Goal: Task Accomplishment & Management: Complete application form

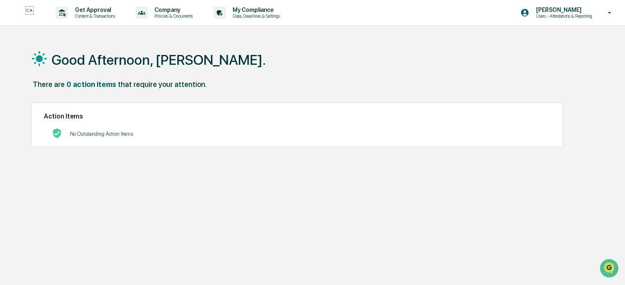
click at [86, 15] on p "Content & Transactions" at bounding box center [93, 16] width 51 height 6
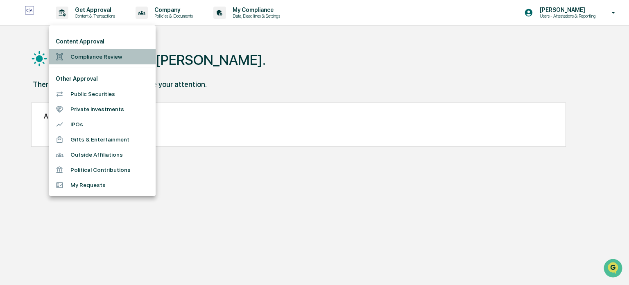
click at [96, 56] on li "Compliance Review" at bounding box center [102, 56] width 106 height 15
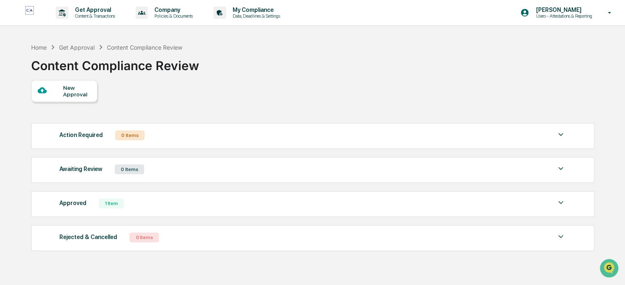
click at [49, 95] on div at bounding box center [51, 91] width 26 height 10
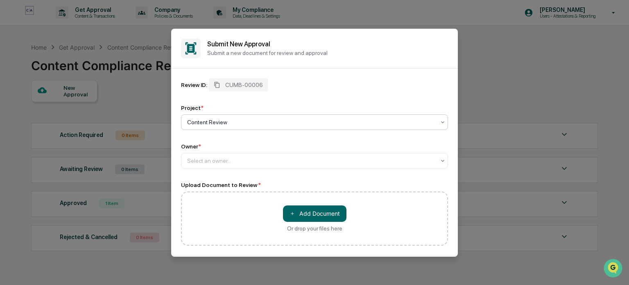
click at [237, 160] on div at bounding box center [311, 160] width 248 height 8
click at [237, 159] on div at bounding box center [311, 160] width 248 height 8
click at [311, 211] on button "＋ Add Document" at bounding box center [314, 213] width 63 height 16
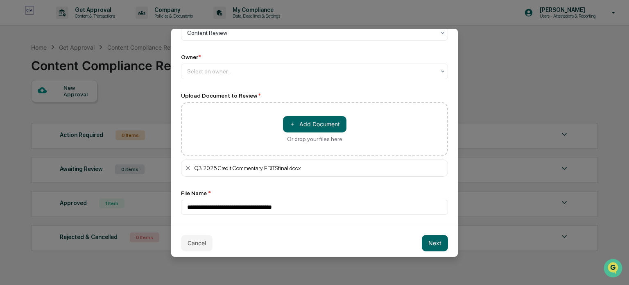
scroll to position [95, 0]
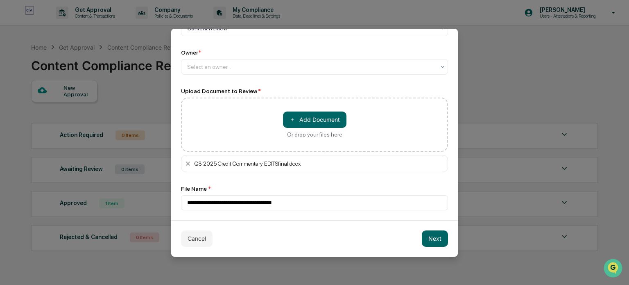
click at [432, 242] on button "Next" at bounding box center [435, 238] width 26 height 16
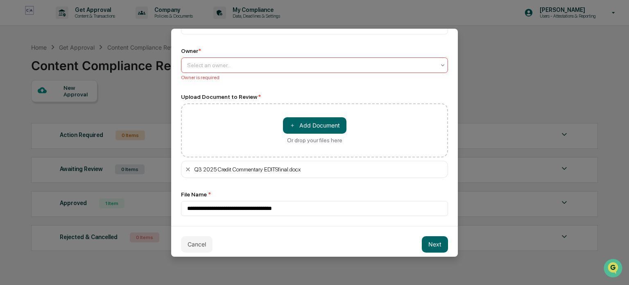
click at [439, 63] on icon at bounding box center [442, 65] width 7 height 7
type input "**********"
click at [435, 242] on button "Next" at bounding box center [435, 244] width 26 height 16
click at [439, 65] on icon at bounding box center [442, 65] width 7 height 7
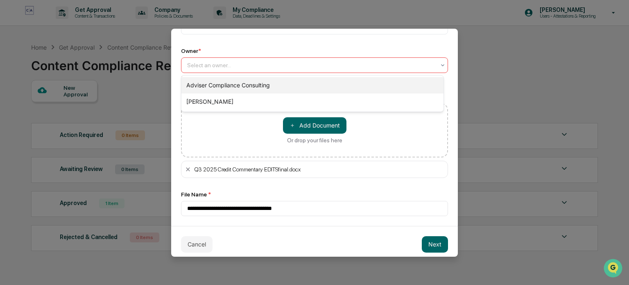
click at [344, 81] on div "Adviser Compliance Consulting" at bounding box center [312, 85] width 262 height 16
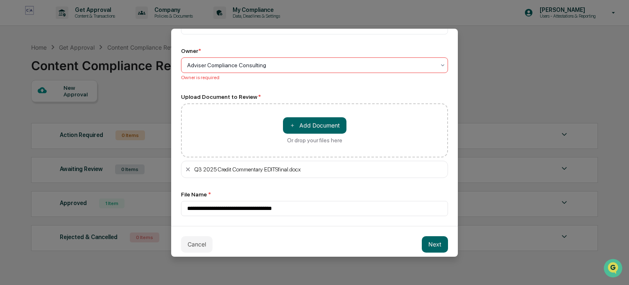
click at [329, 63] on div at bounding box center [311, 65] width 248 height 8
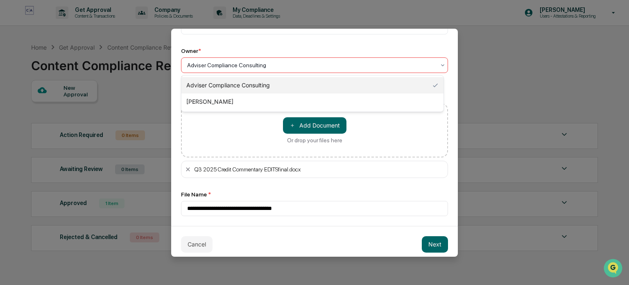
click at [434, 244] on button "Next" at bounding box center [435, 244] width 26 height 16
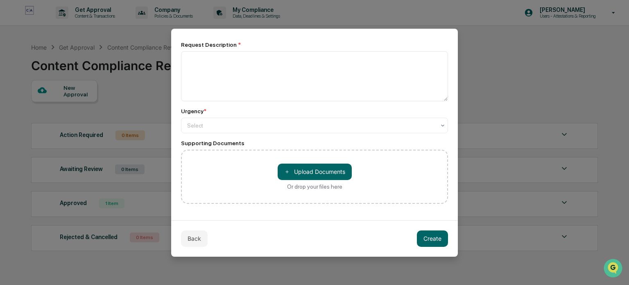
scroll to position [0, 0]
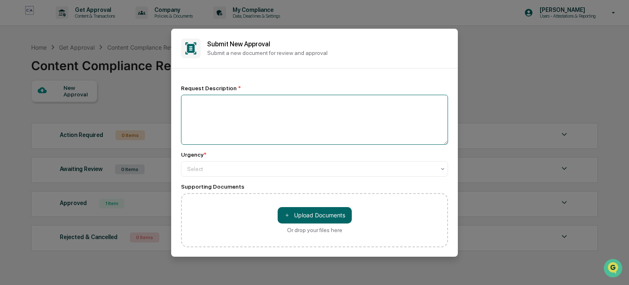
click at [309, 106] on textarea at bounding box center [314, 120] width 267 height 50
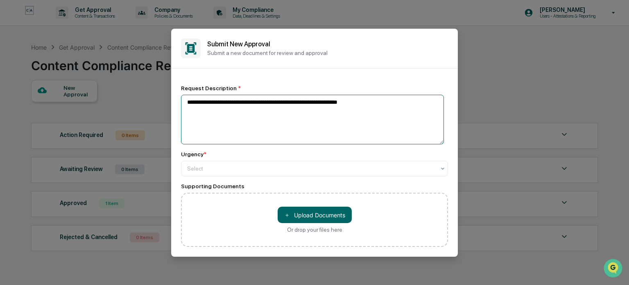
type textarea "**********"
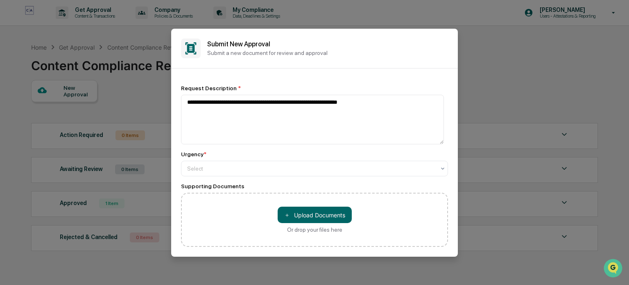
click at [303, 169] on div at bounding box center [311, 168] width 248 height 8
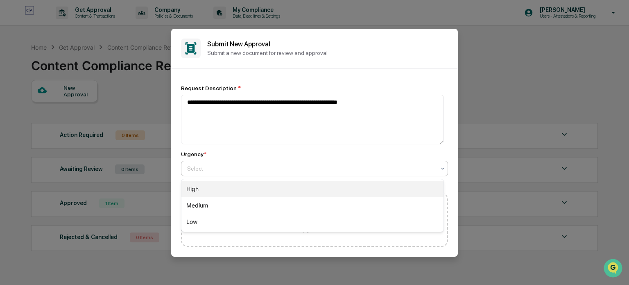
click at [254, 187] on div "High" at bounding box center [312, 189] width 262 height 16
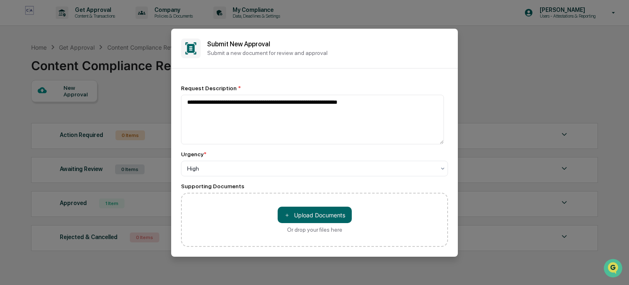
scroll to position [21, 0]
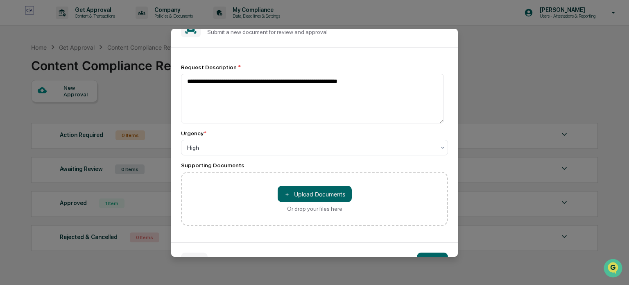
click at [329, 193] on button "＋ Upload Documents" at bounding box center [315, 193] width 74 height 16
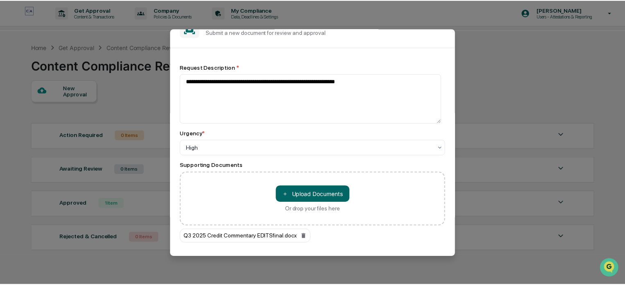
scroll to position [61, 0]
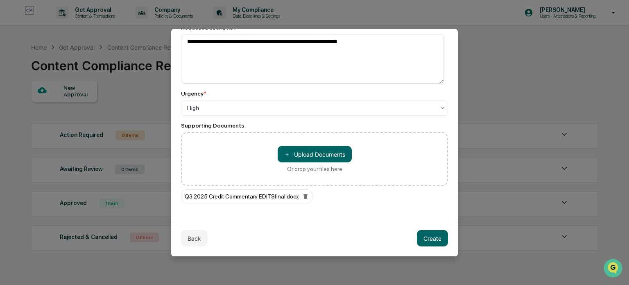
click at [435, 241] on button "Create" at bounding box center [432, 238] width 31 height 16
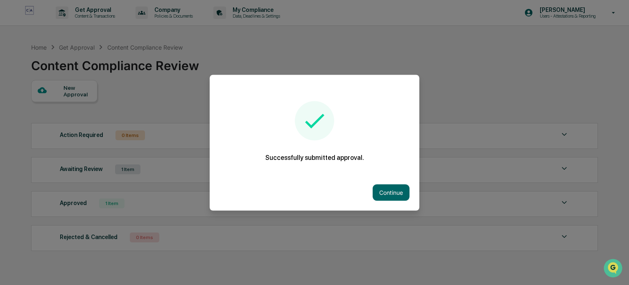
drag, startPoint x: 397, startPoint y: 187, endPoint x: 400, endPoint y: 181, distance: 7.3
click at [400, 181] on div "Continue" at bounding box center [315, 192] width 210 height 36
click at [387, 189] on button "Continue" at bounding box center [391, 192] width 37 height 16
